Goal: Transaction & Acquisition: Purchase product/service

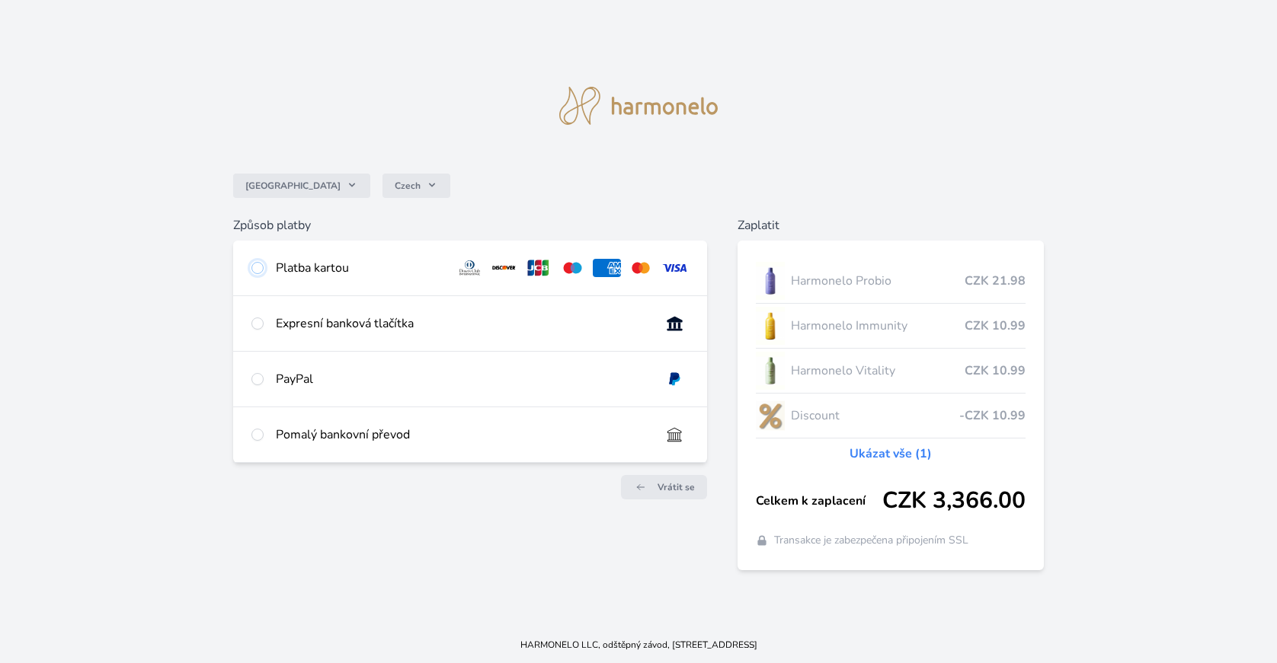
click at [254, 264] on input "radio" at bounding box center [257, 268] width 12 height 12
radio input "true"
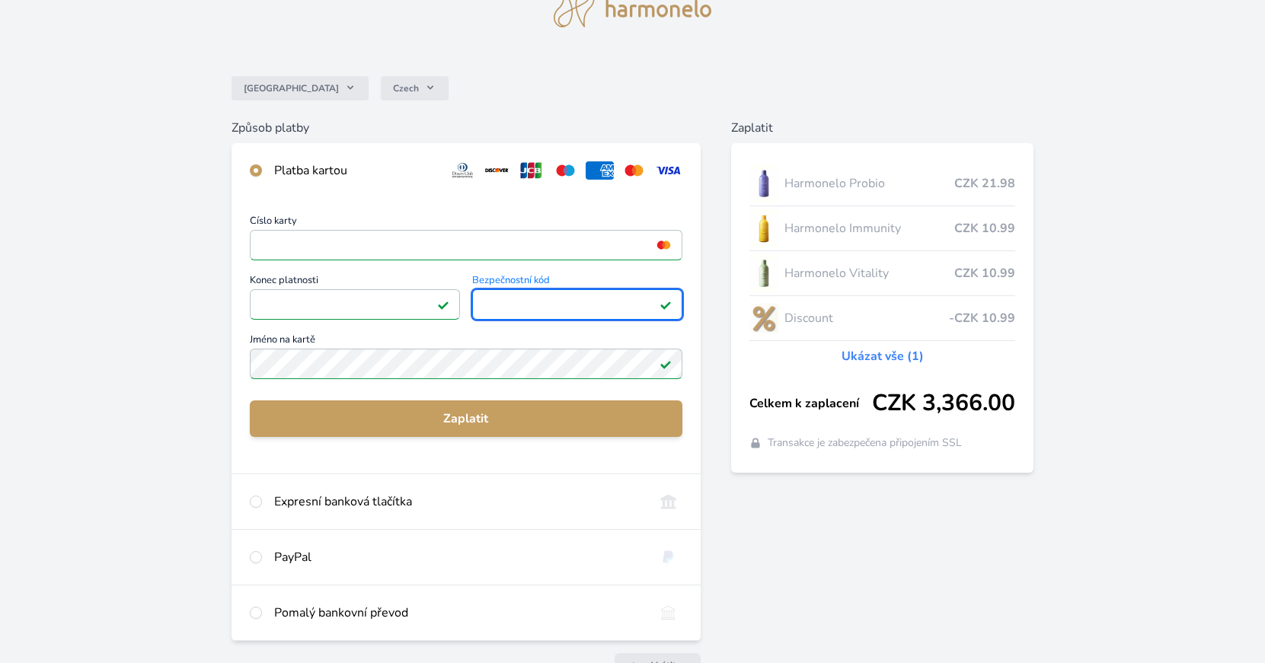
scroll to position [165, 0]
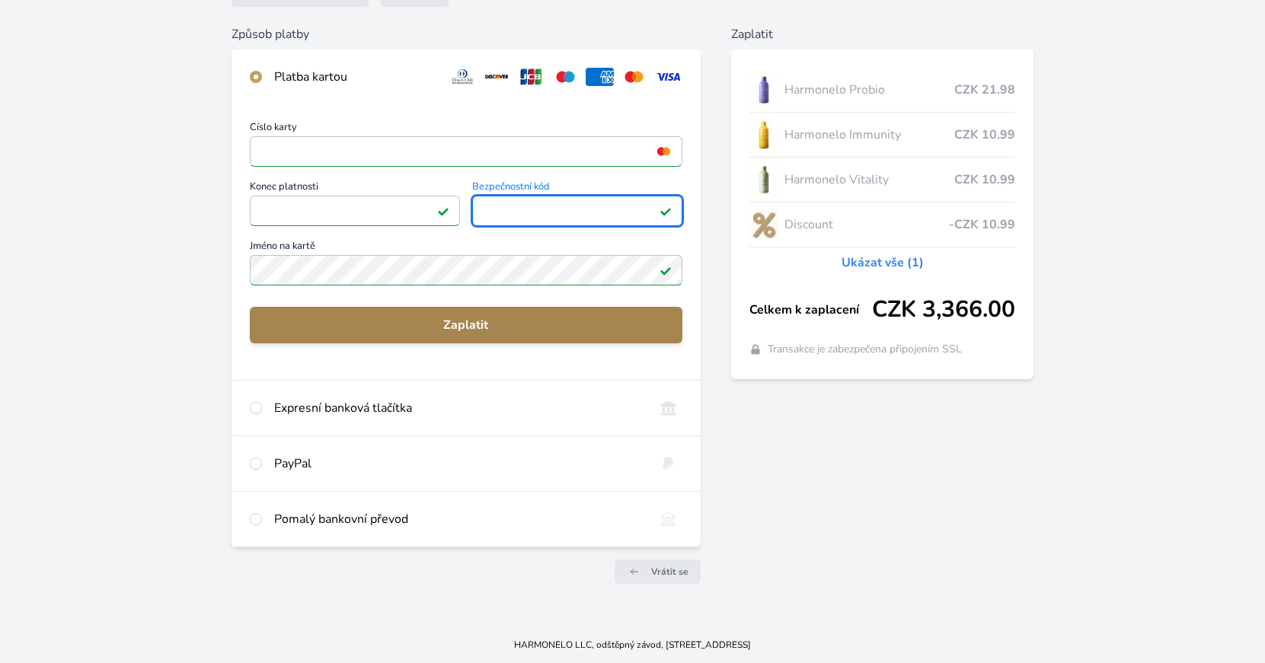
click at [478, 321] on span "Zaplatit" at bounding box center [466, 325] width 408 height 18
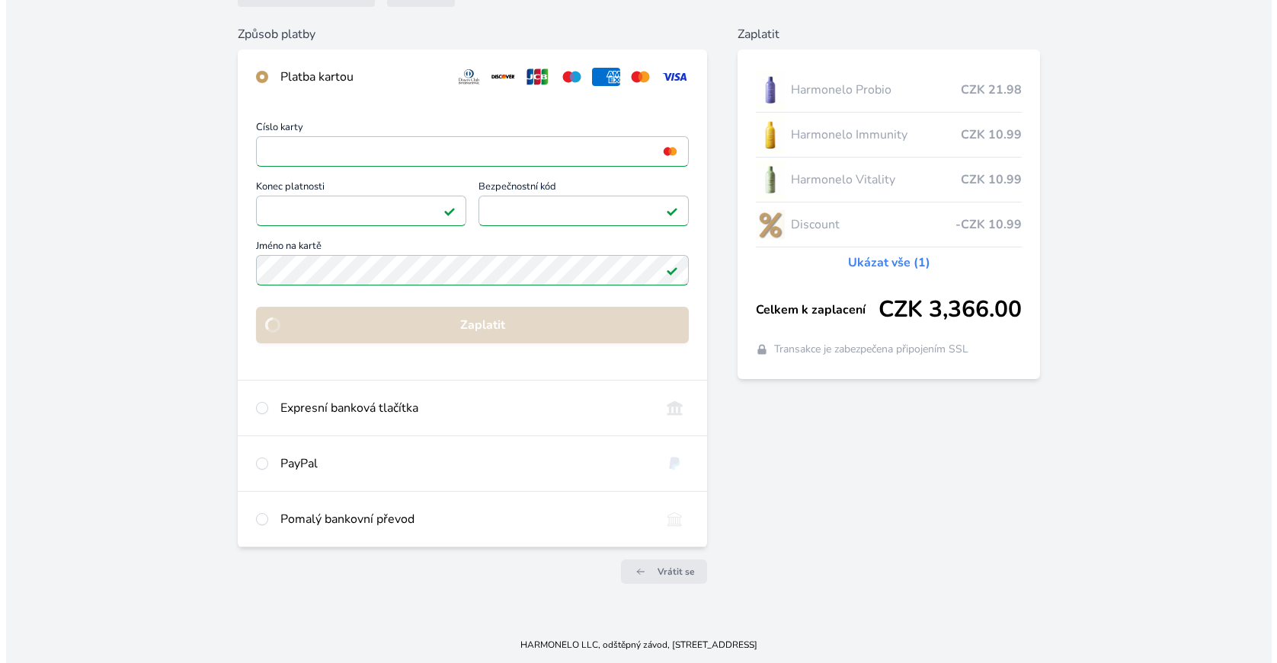
scroll to position [0, 0]
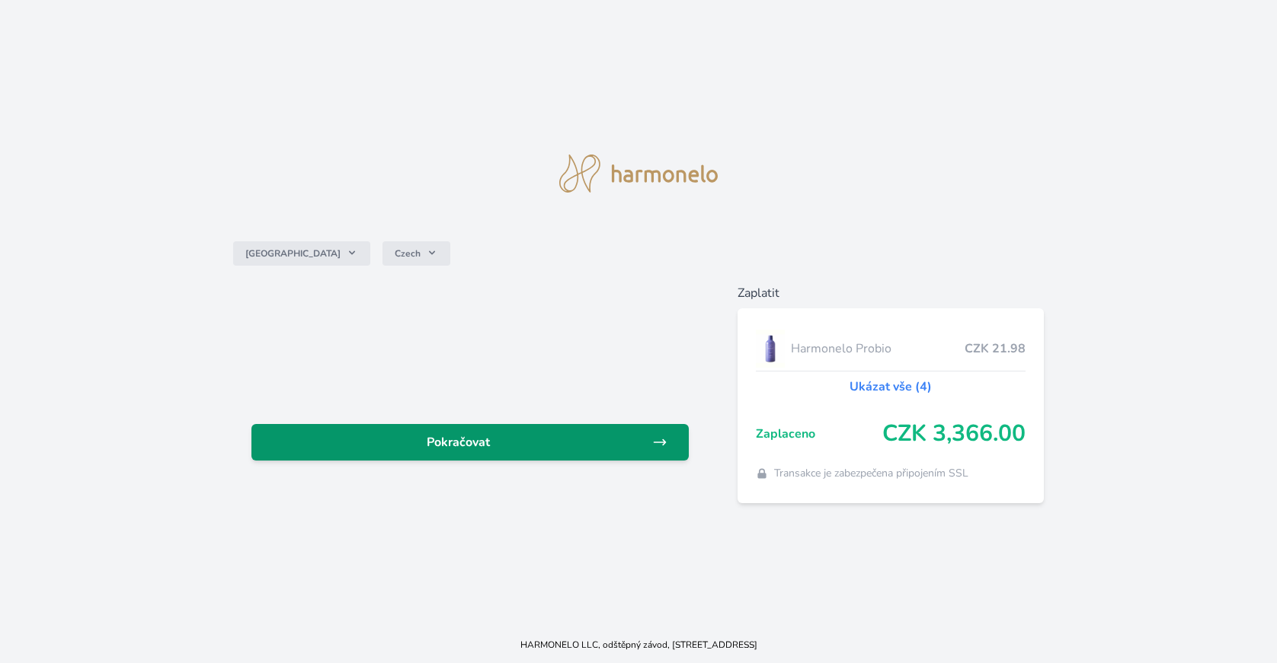
click at [619, 436] on span "Pokračovat" at bounding box center [458, 442] width 388 height 18
